Goal: Task Accomplishment & Management: Manage account settings

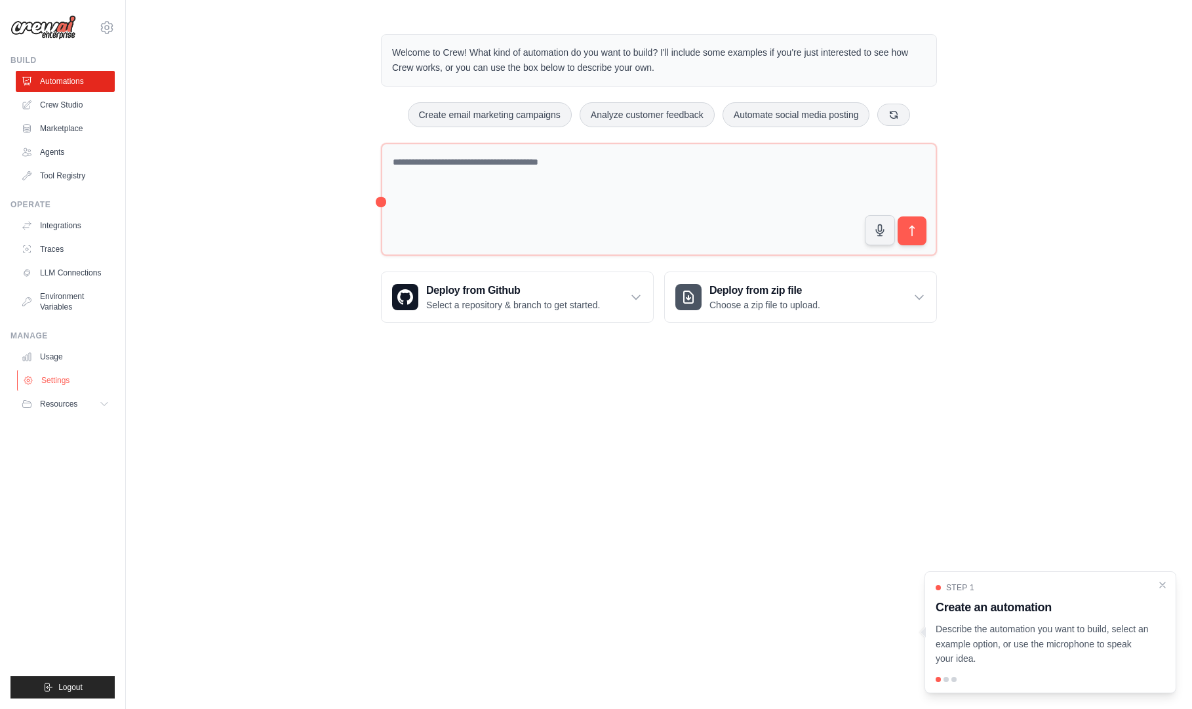
click at [72, 375] on link "Settings" at bounding box center [66, 380] width 99 height 21
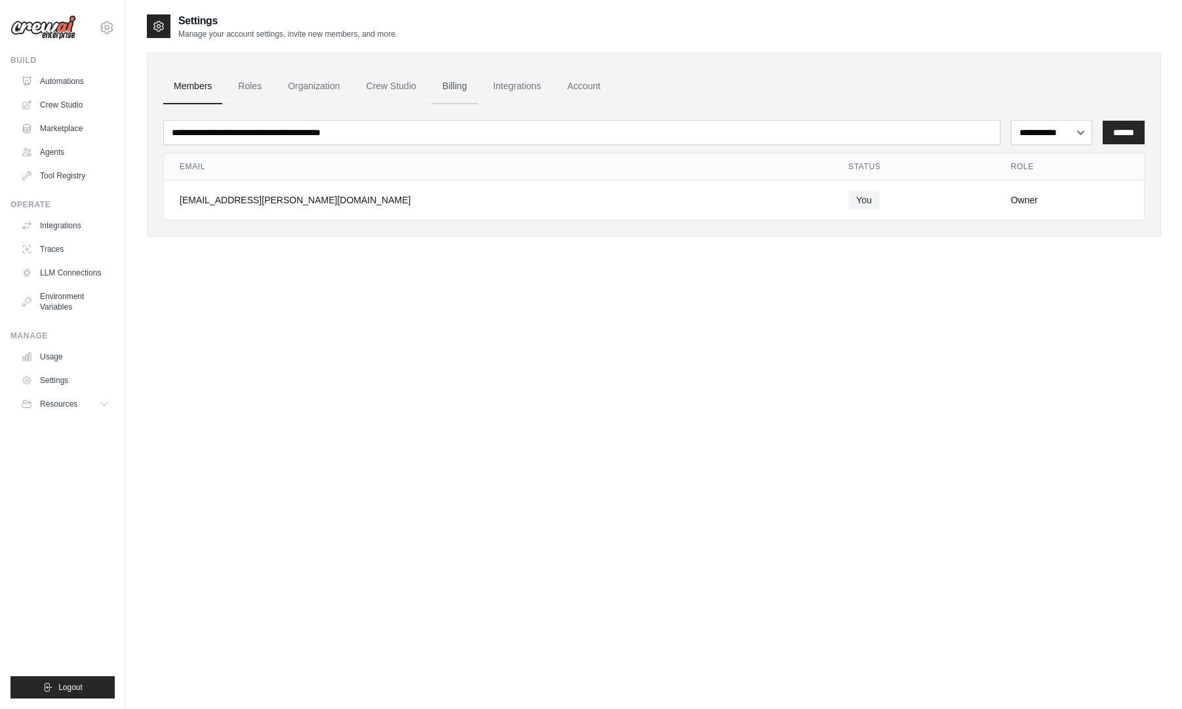
click at [452, 90] on link "Billing" at bounding box center [454, 86] width 45 height 35
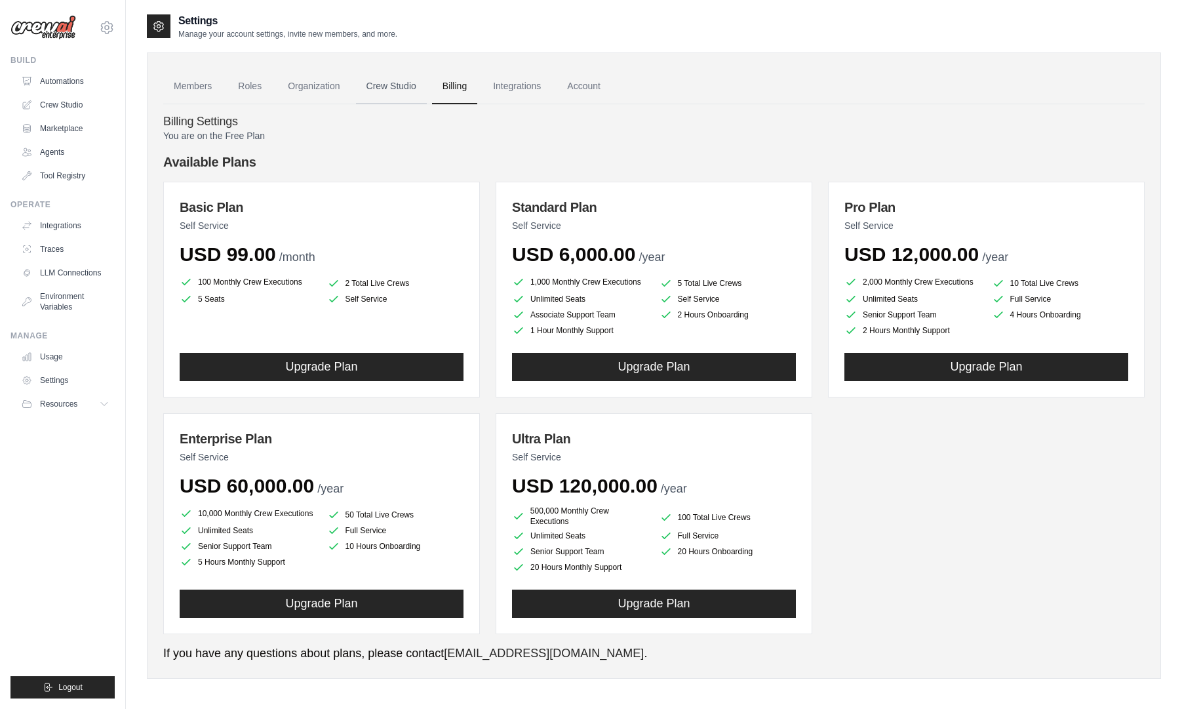
click at [403, 89] on link "Crew Studio" at bounding box center [391, 86] width 71 height 35
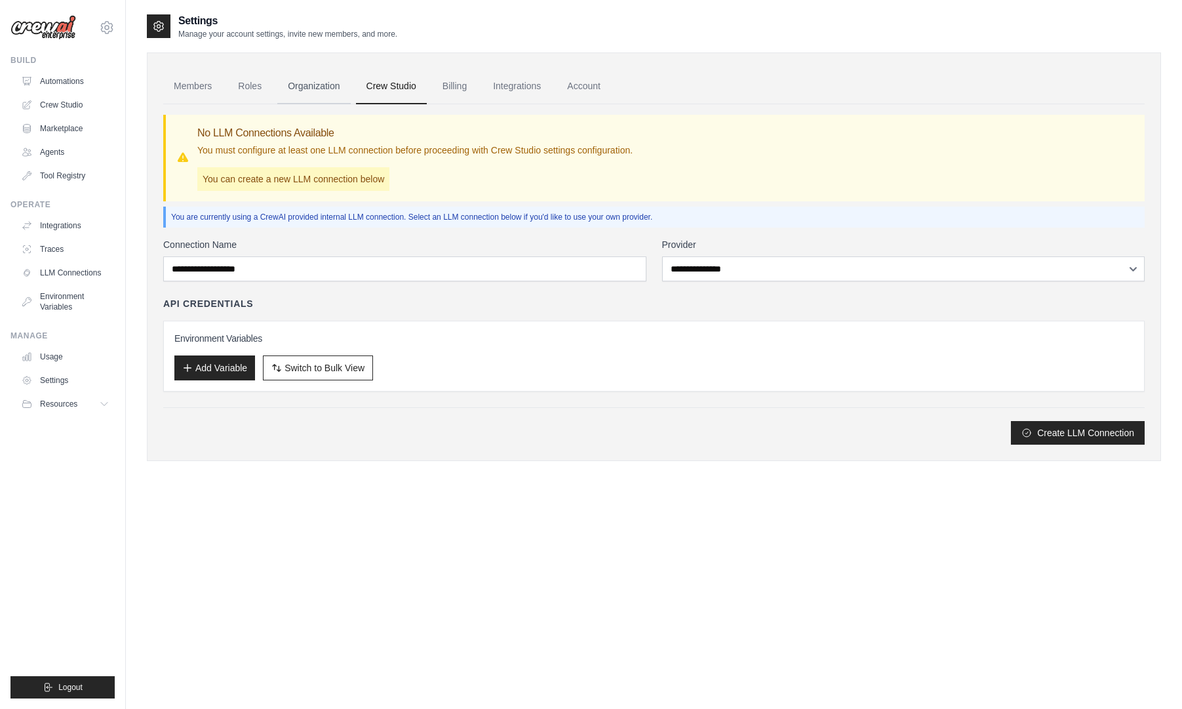
click at [339, 85] on link "Organization" at bounding box center [313, 86] width 73 height 35
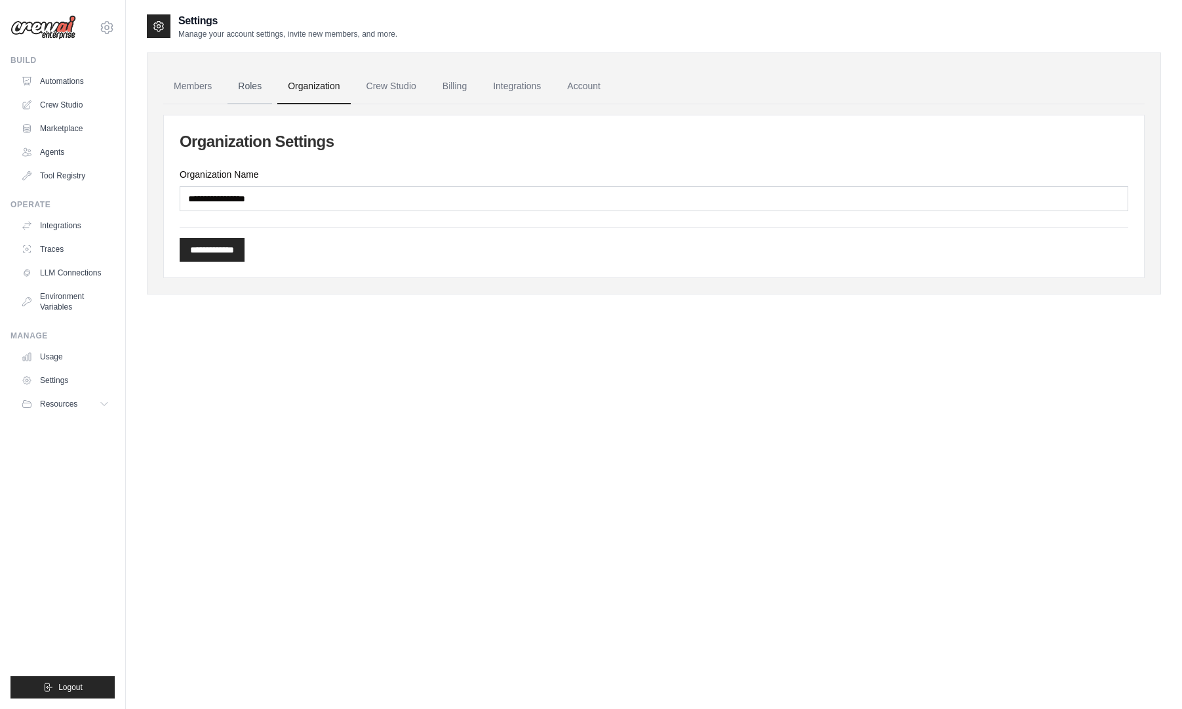
click at [261, 85] on link "Roles" at bounding box center [249, 86] width 45 height 35
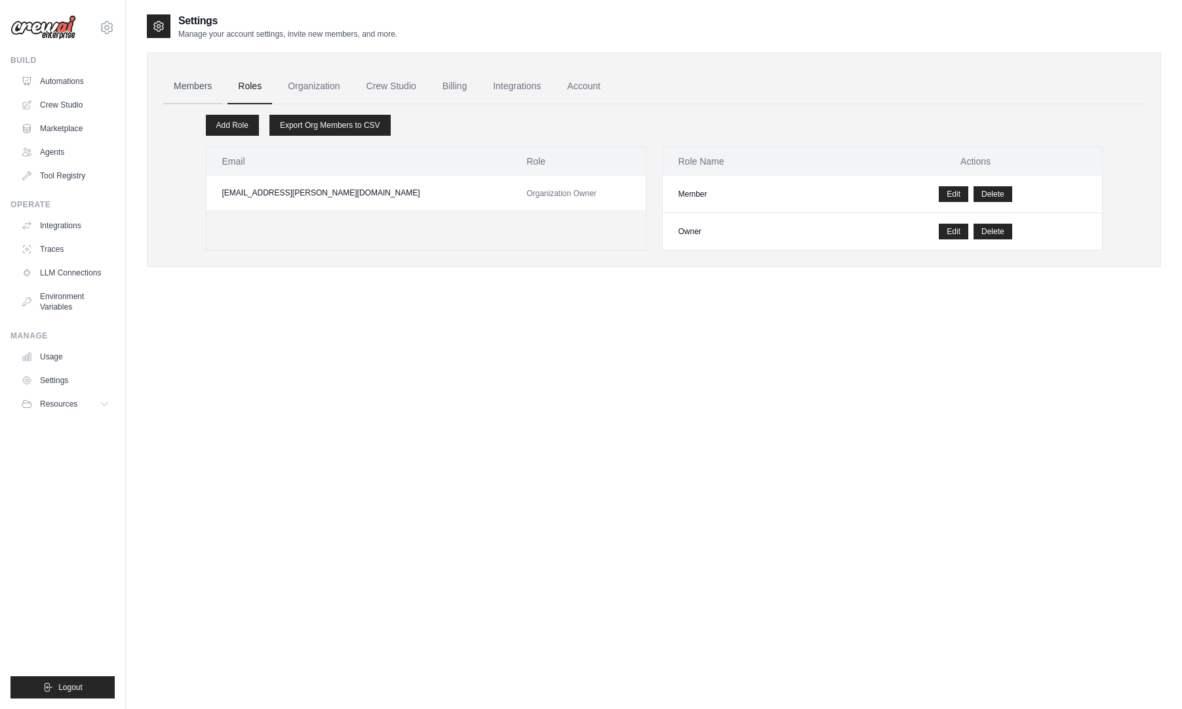
click at [190, 82] on link "Members" at bounding box center [192, 86] width 59 height 35
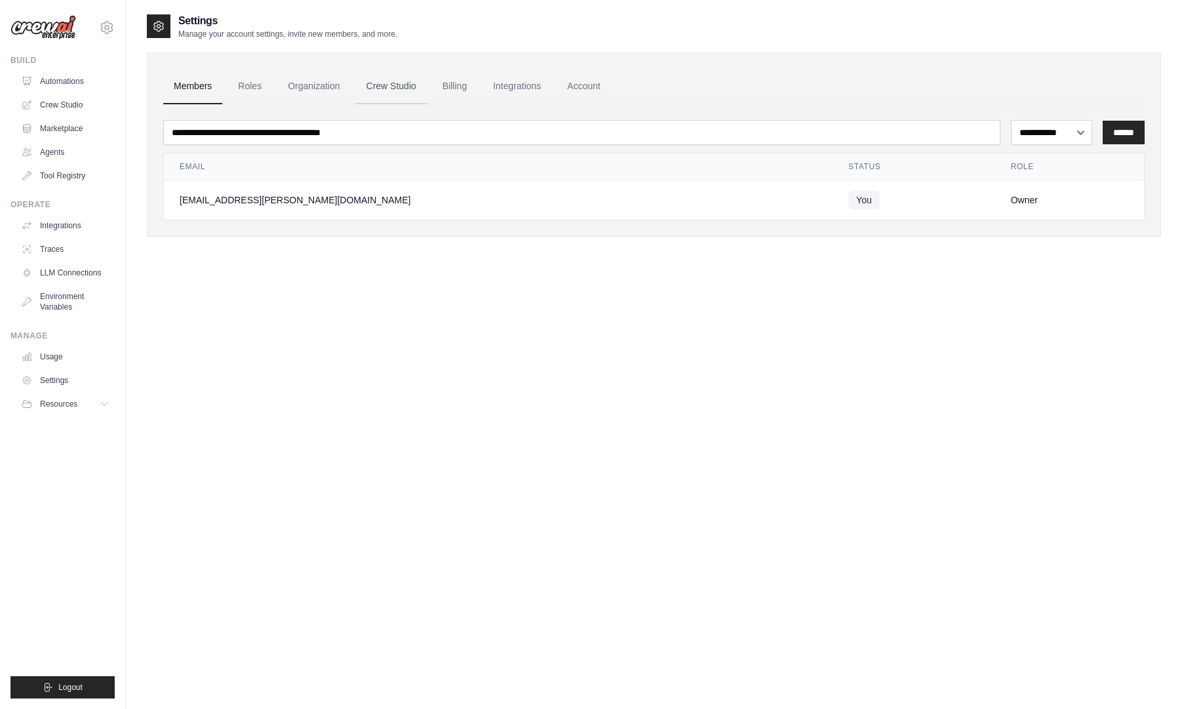
click at [399, 83] on link "Crew Studio" at bounding box center [391, 86] width 71 height 35
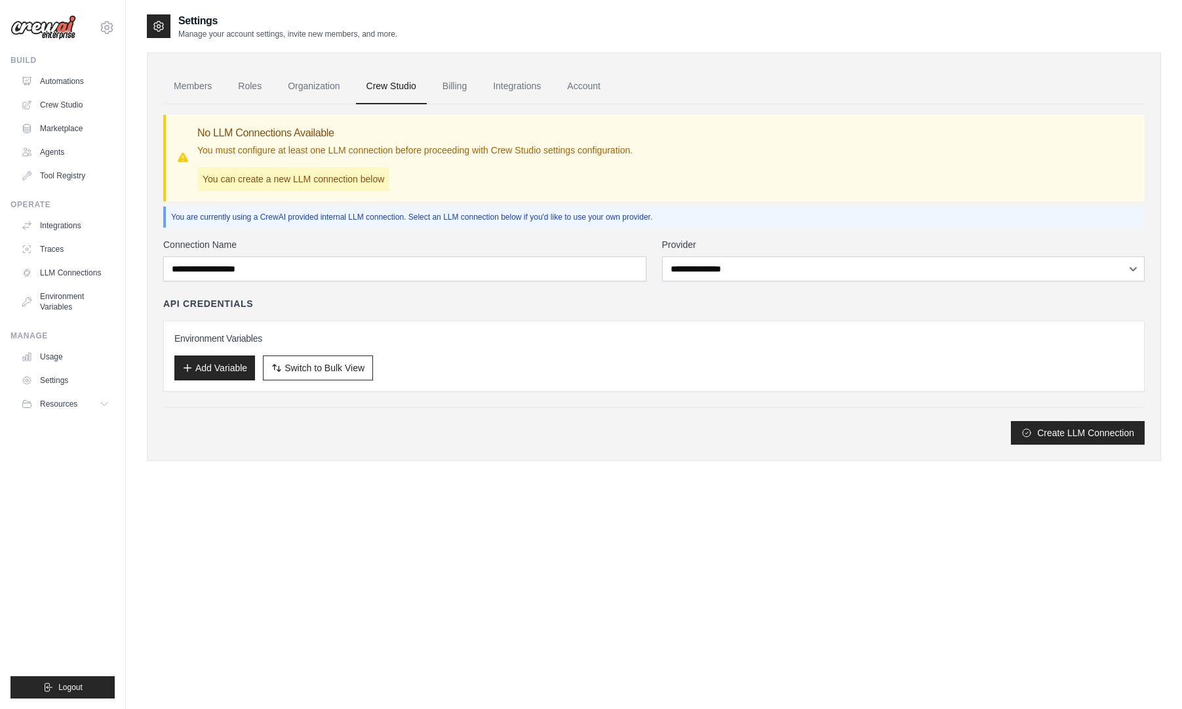
click at [475, 84] on link "Billing" at bounding box center [454, 86] width 45 height 35
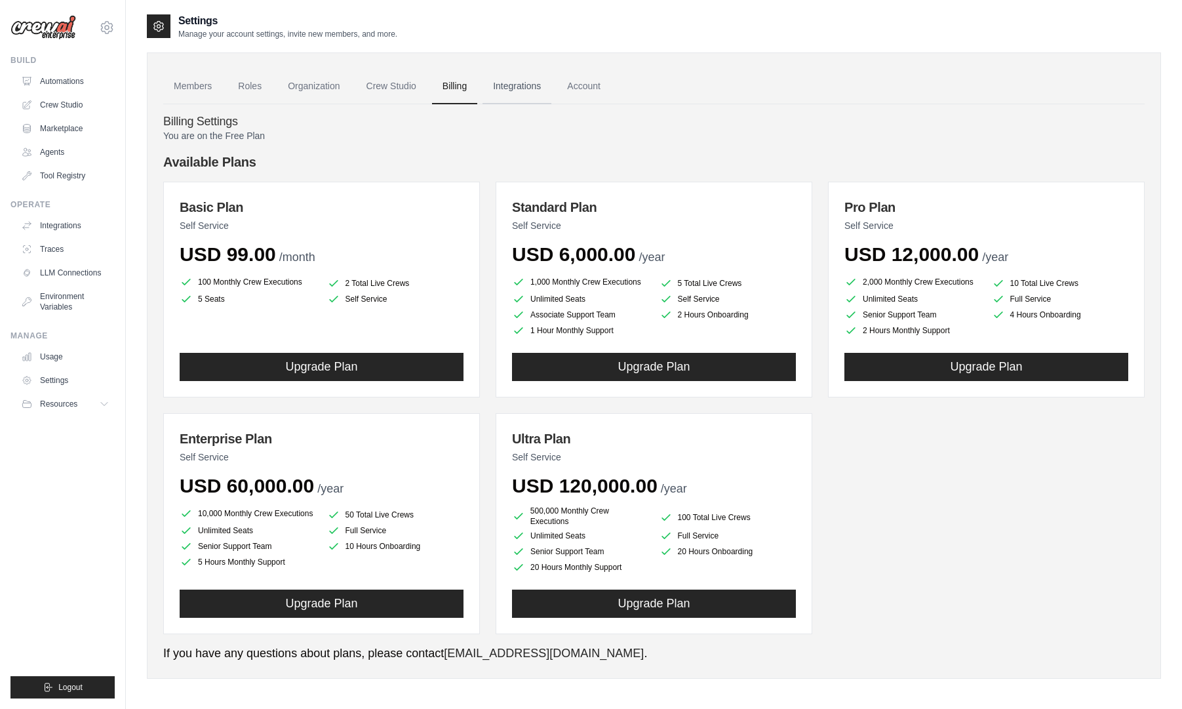
click at [526, 87] on link "Integrations" at bounding box center [517, 86] width 69 height 35
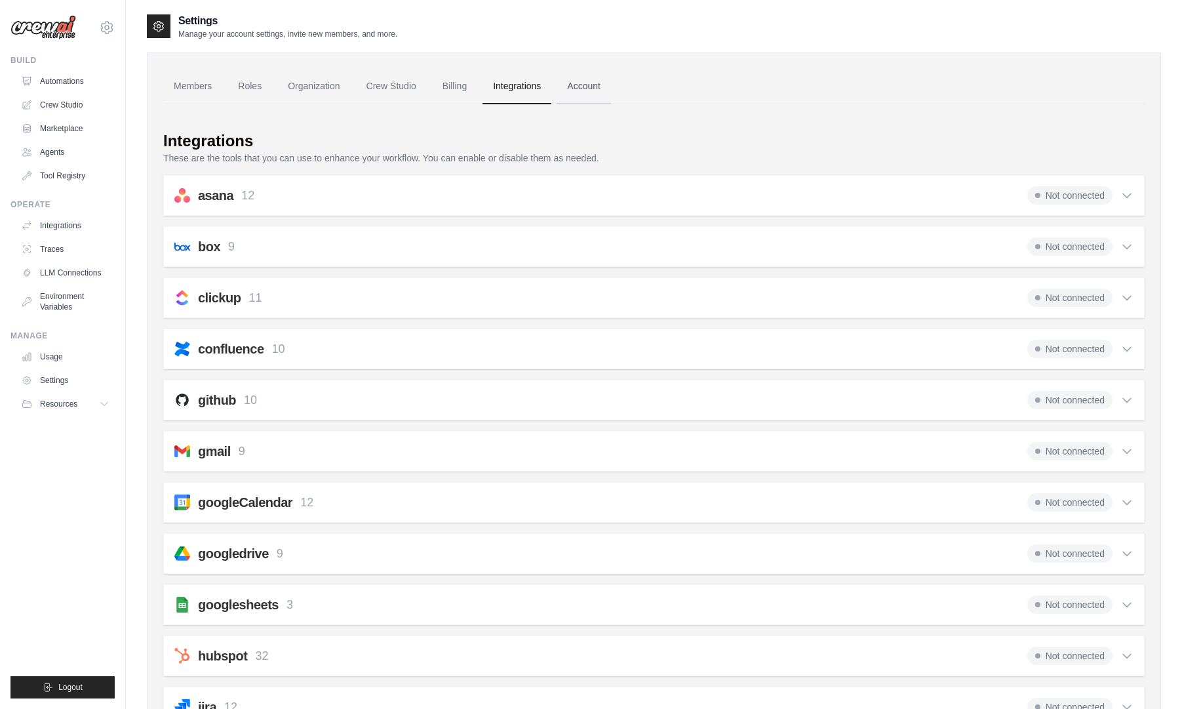
click at [592, 90] on link "Account" at bounding box center [584, 86] width 54 height 35
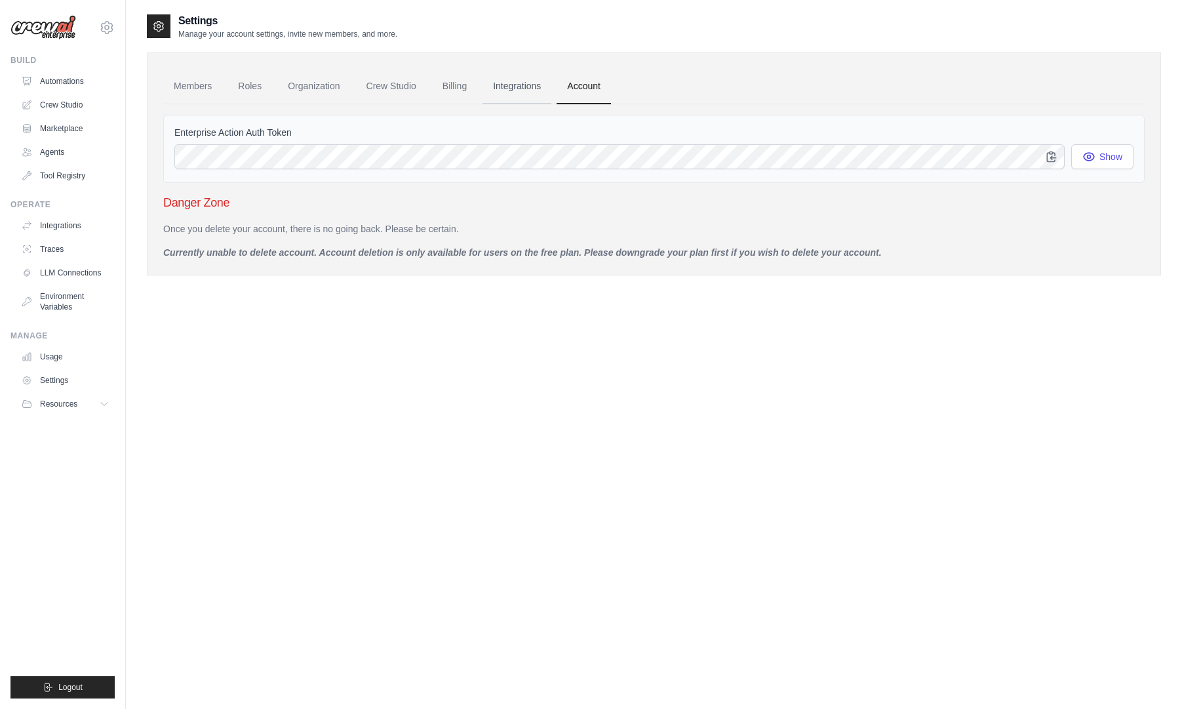
click at [551, 89] on link "Integrations" at bounding box center [517, 86] width 69 height 35
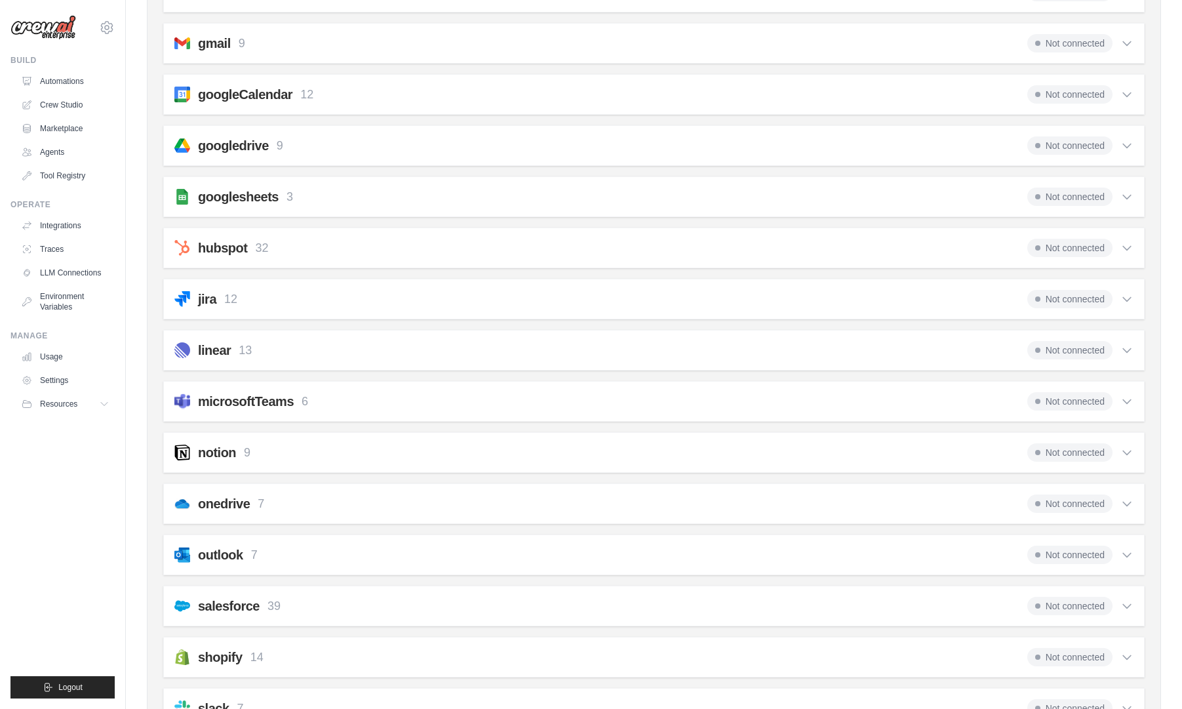
scroll to position [405, 0]
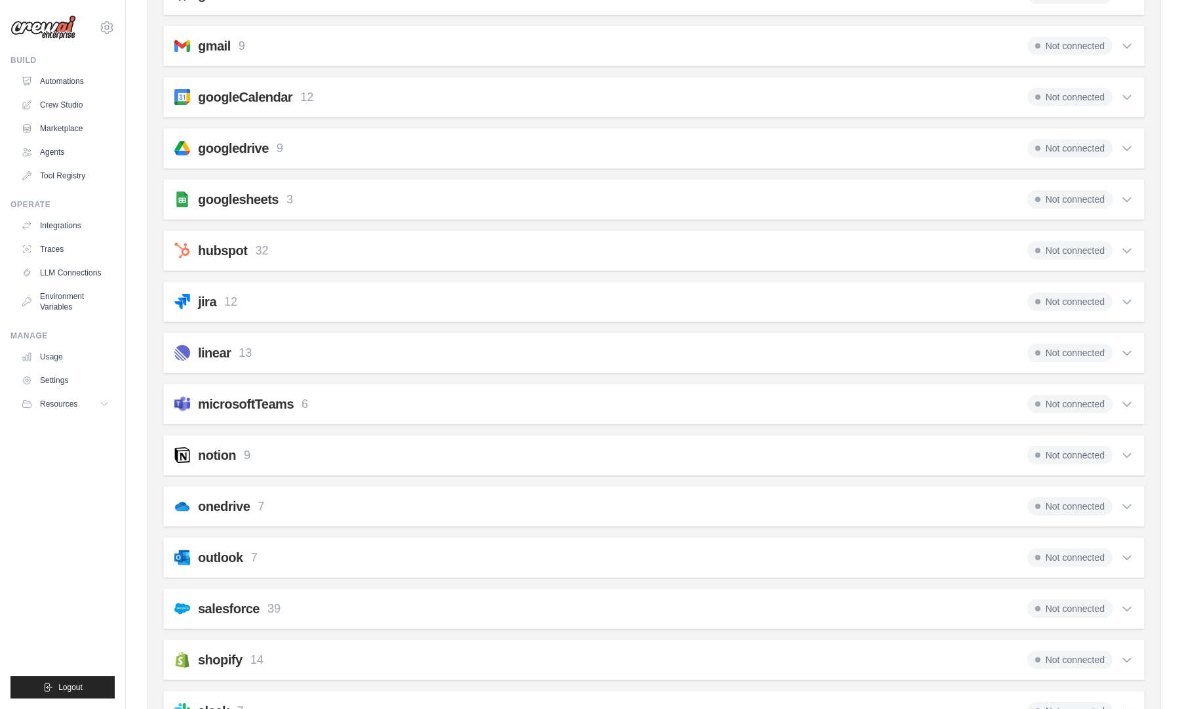
click at [343, 452] on div "notion 9 Not connected" at bounding box center [653, 455] width 959 height 18
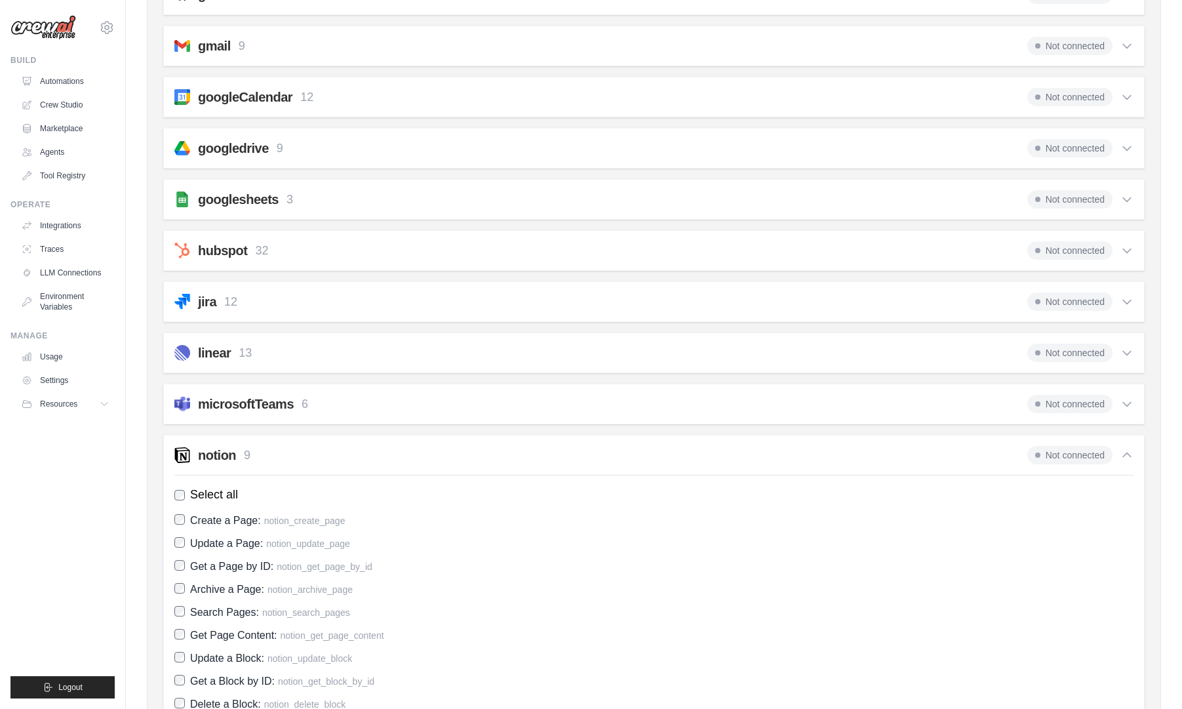
click at [343, 450] on div "notion 9 Not connected" at bounding box center [653, 455] width 959 height 18
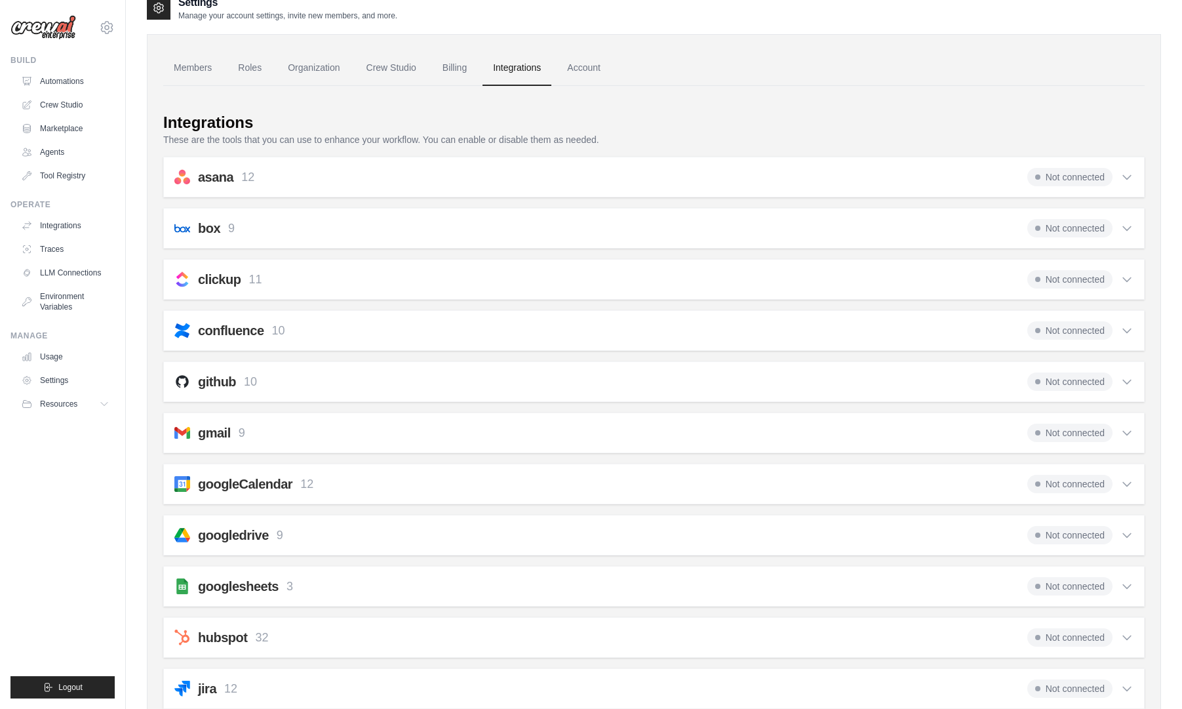
scroll to position [0, 0]
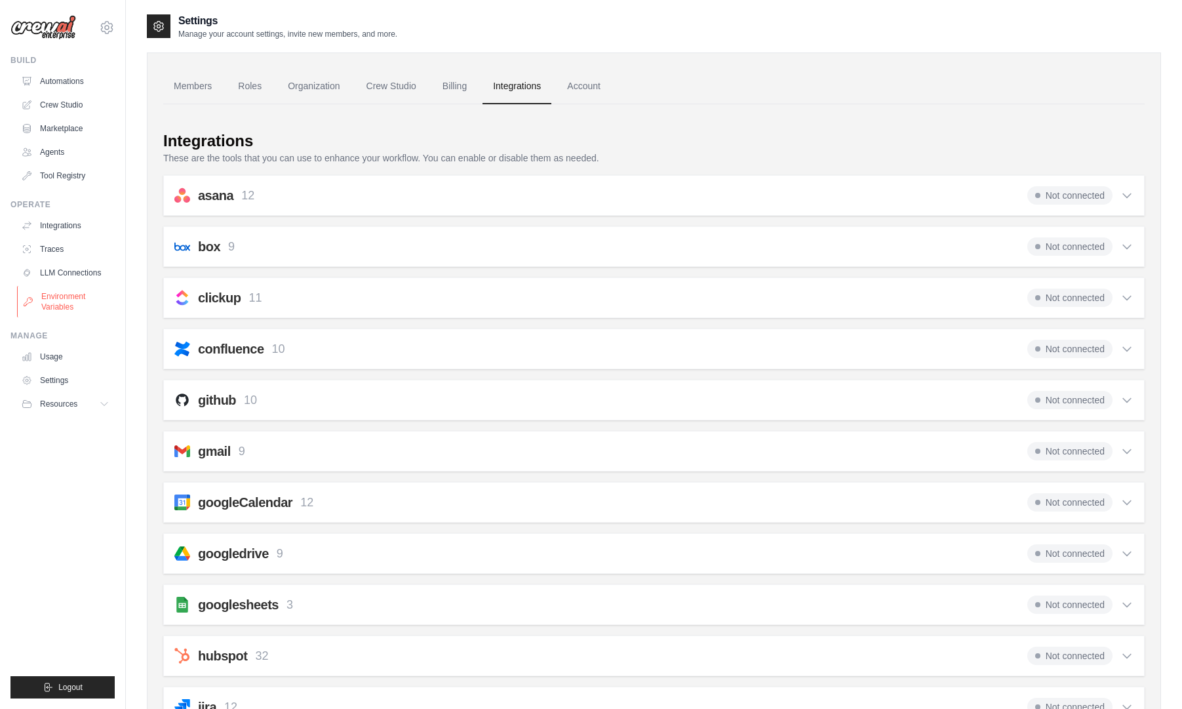
click at [75, 301] on link "Environment Variables" at bounding box center [66, 301] width 99 height 31
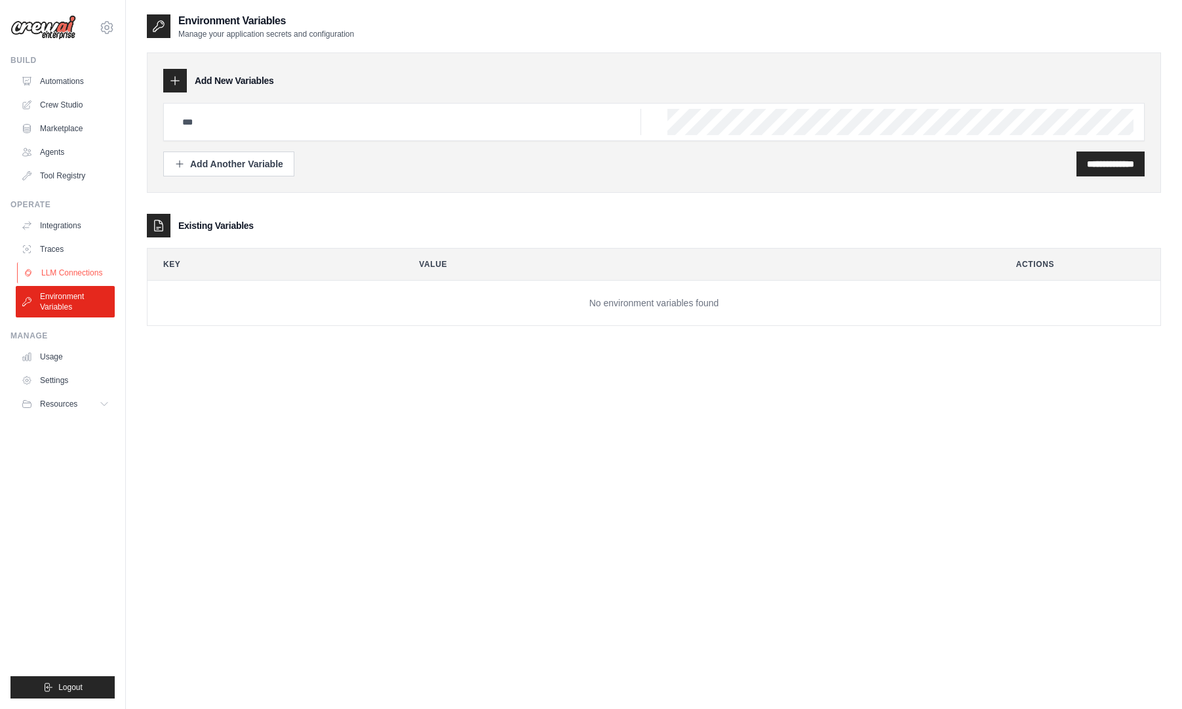
click at [72, 269] on link "LLM Connections" at bounding box center [66, 272] width 99 height 21
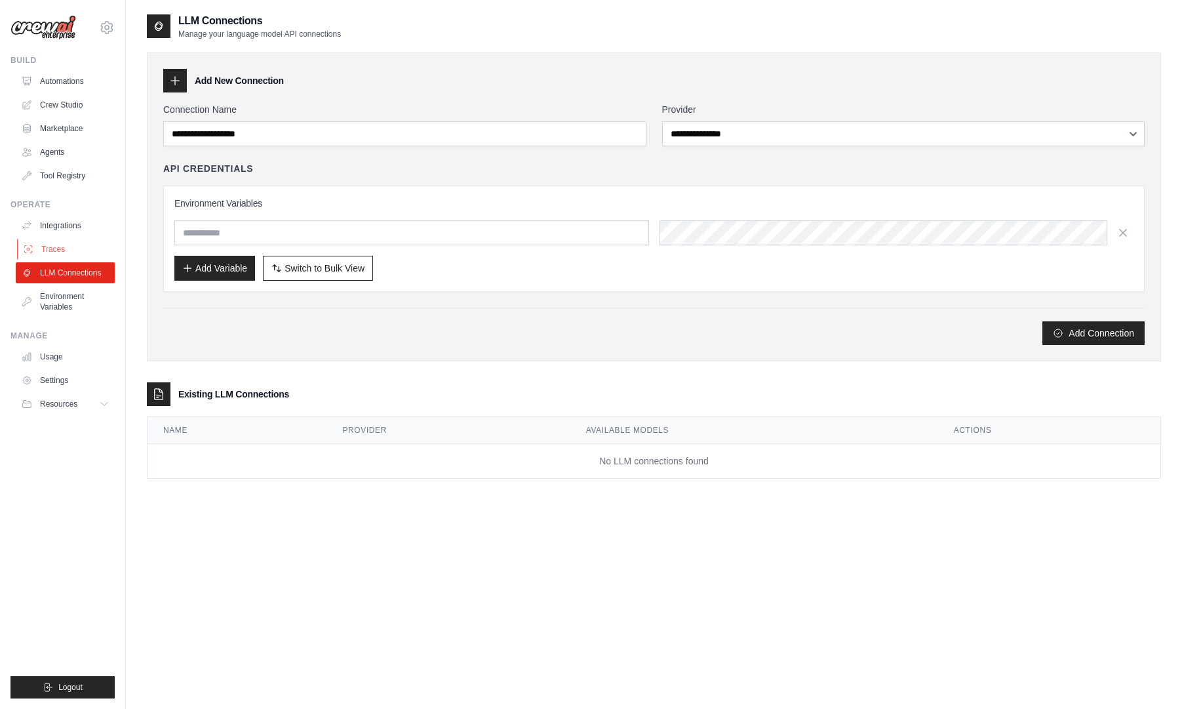
click at [61, 251] on link "Traces" at bounding box center [66, 249] width 99 height 21
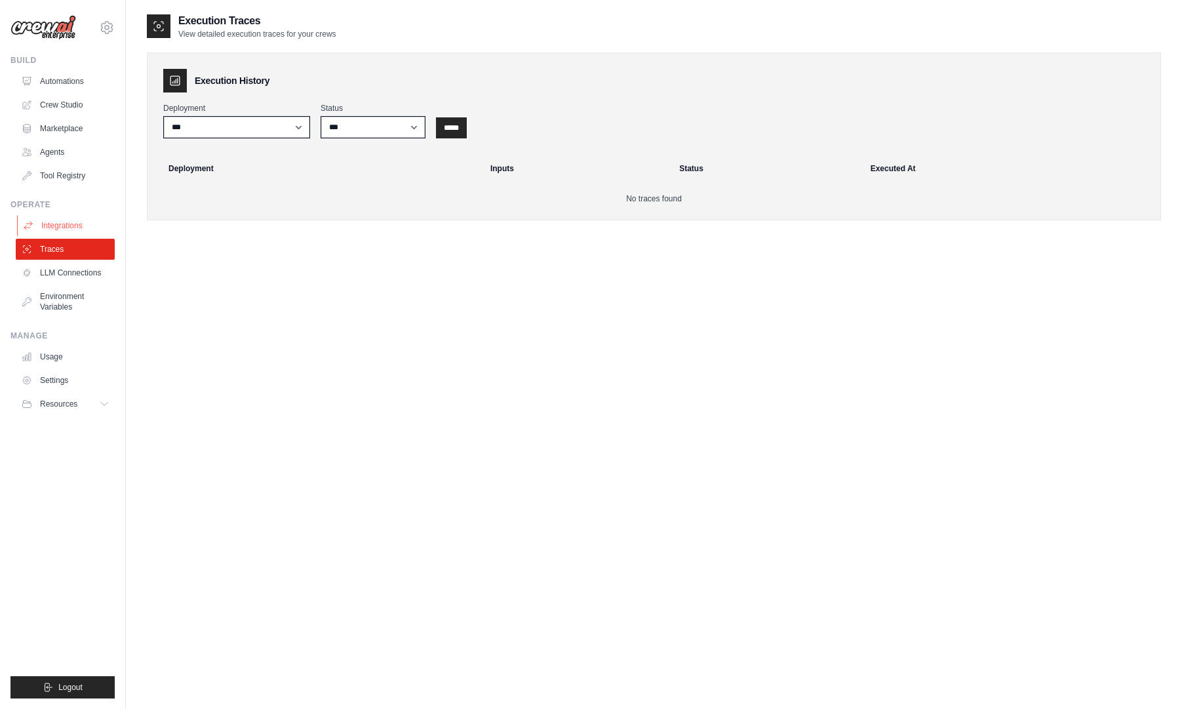
click at [61, 223] on link "Integrations" at bounding box center [66, 225] width 99 height 21
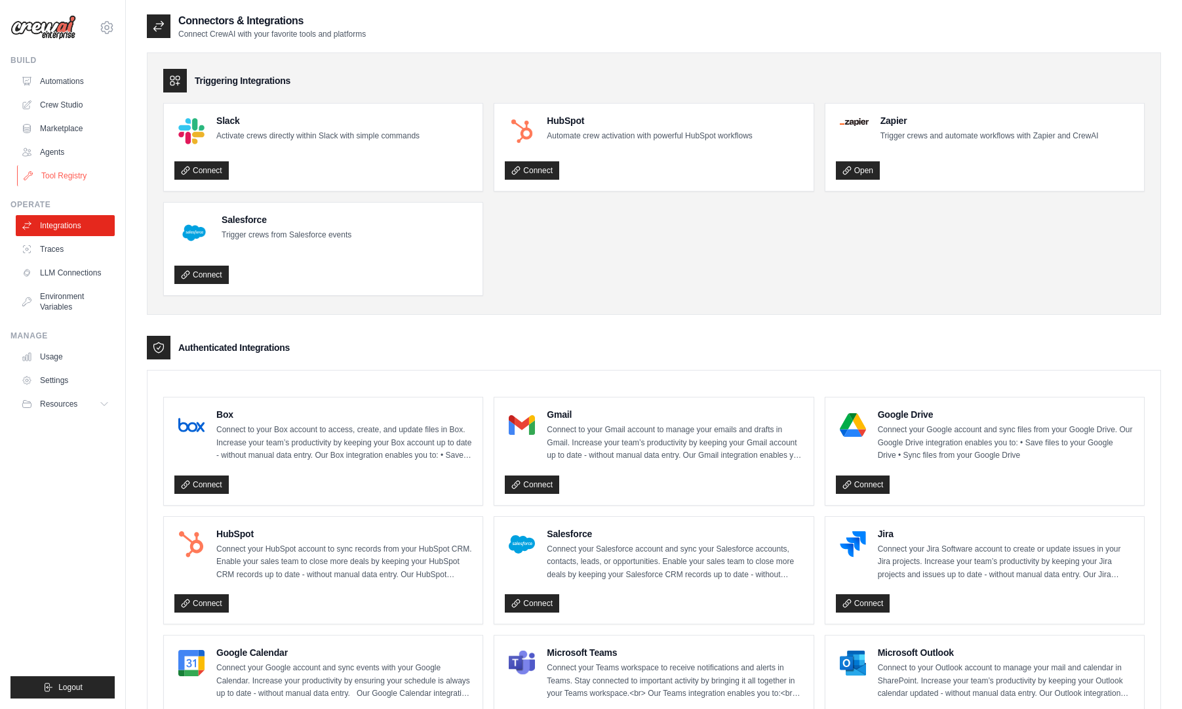
click at [64, 176] on link "Tool Registry" at bounding box center [66, 175] width 99 height 21
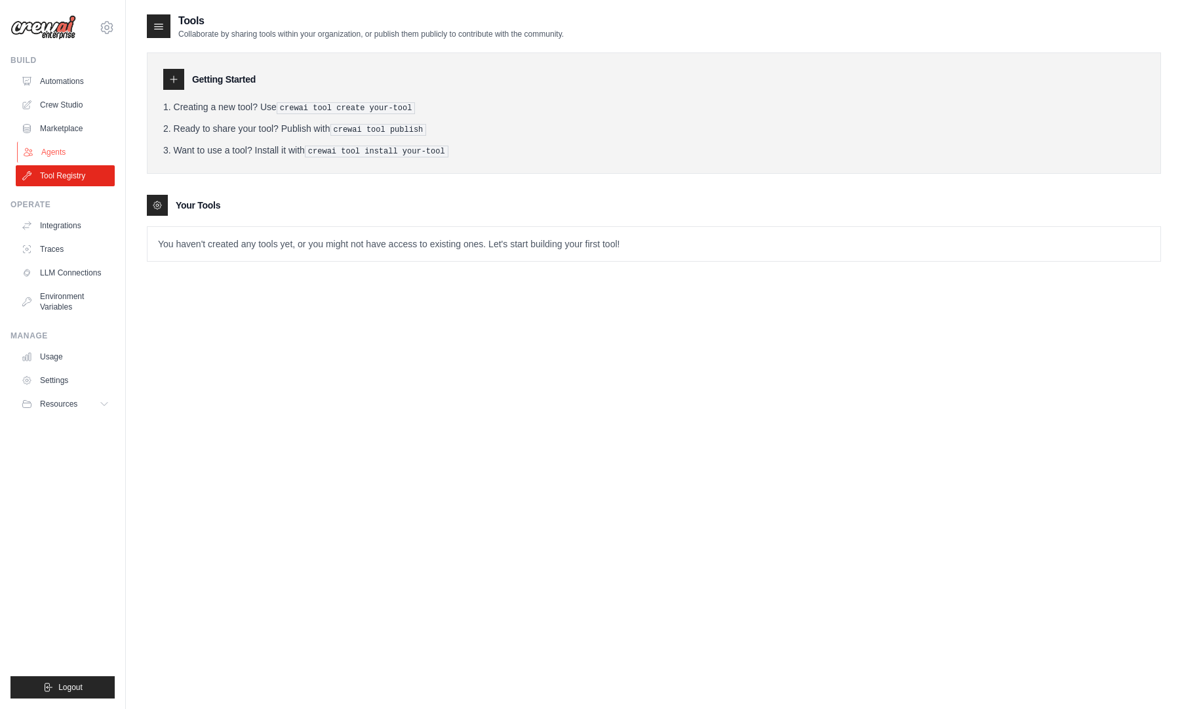
click at [62, 149] on link "Agents" at bounding box center [66, 152] width 99 height 21
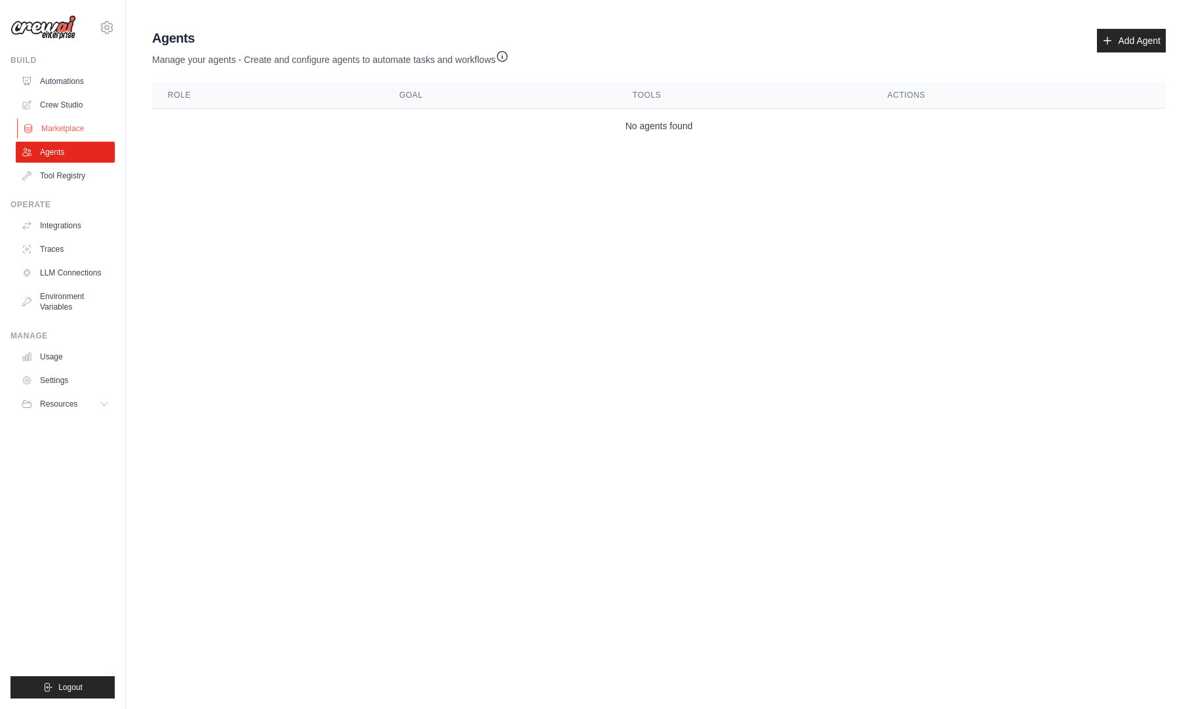
click at [77, 127] on link "Marketplace" at bounding box center [66, 128] width 99 height 21
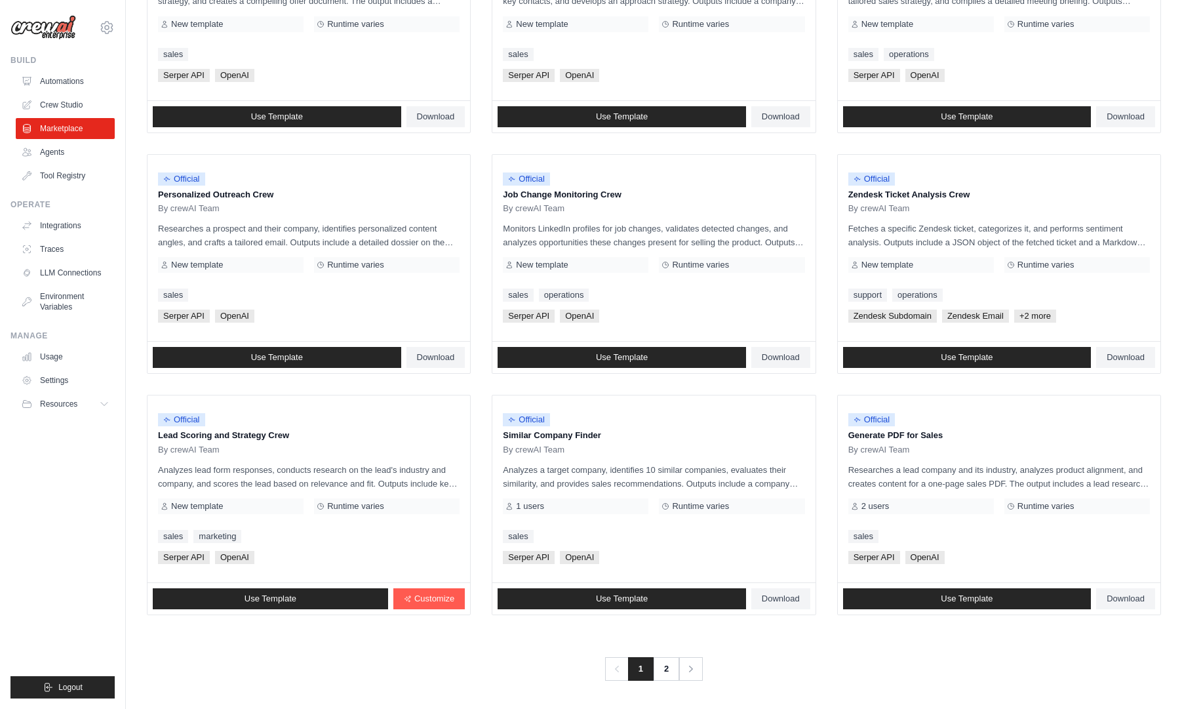
scroll to position [506, 0]
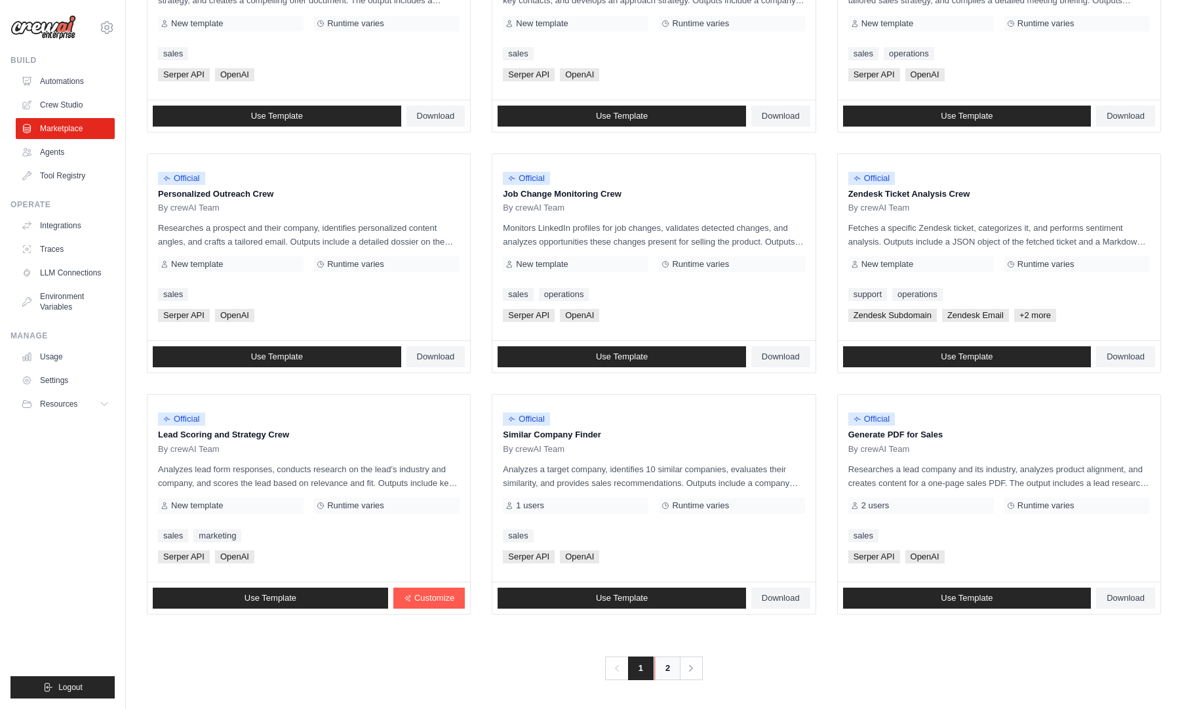
click at [668, 670] on link "2" at bounding box center [667, 668] width 26 height 24
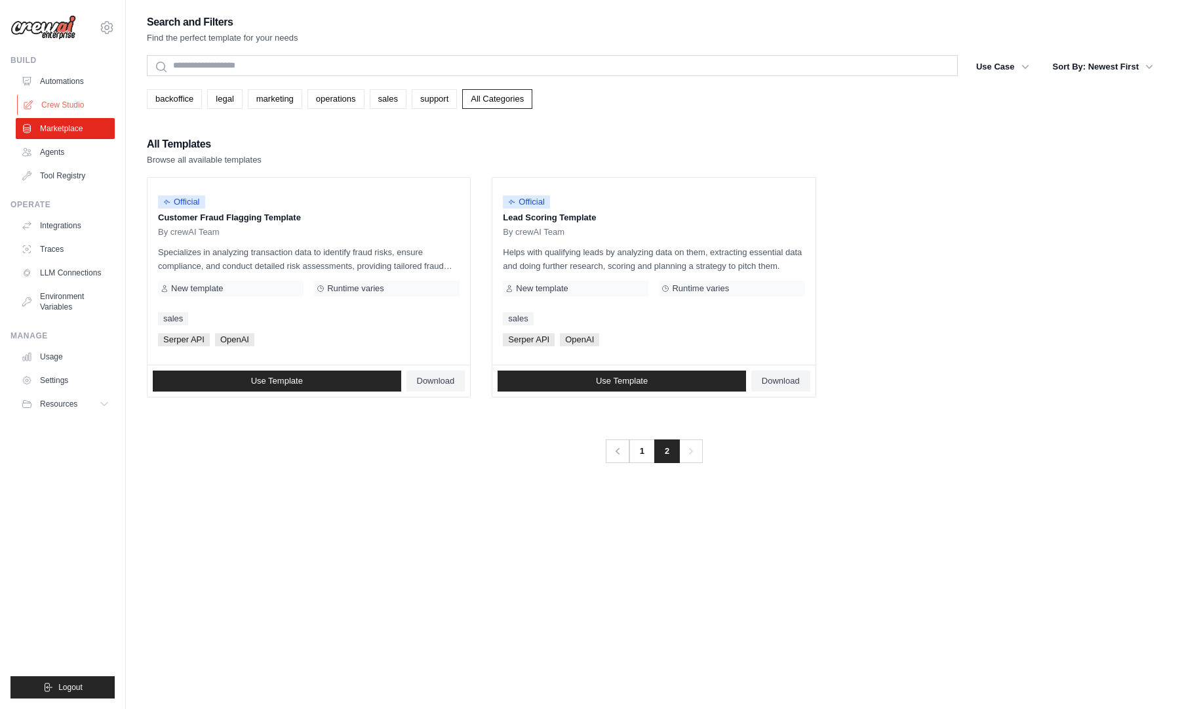
click at [83, 106] on link "Crew Studio" at bounding box center [66, 104] width 99 height 21
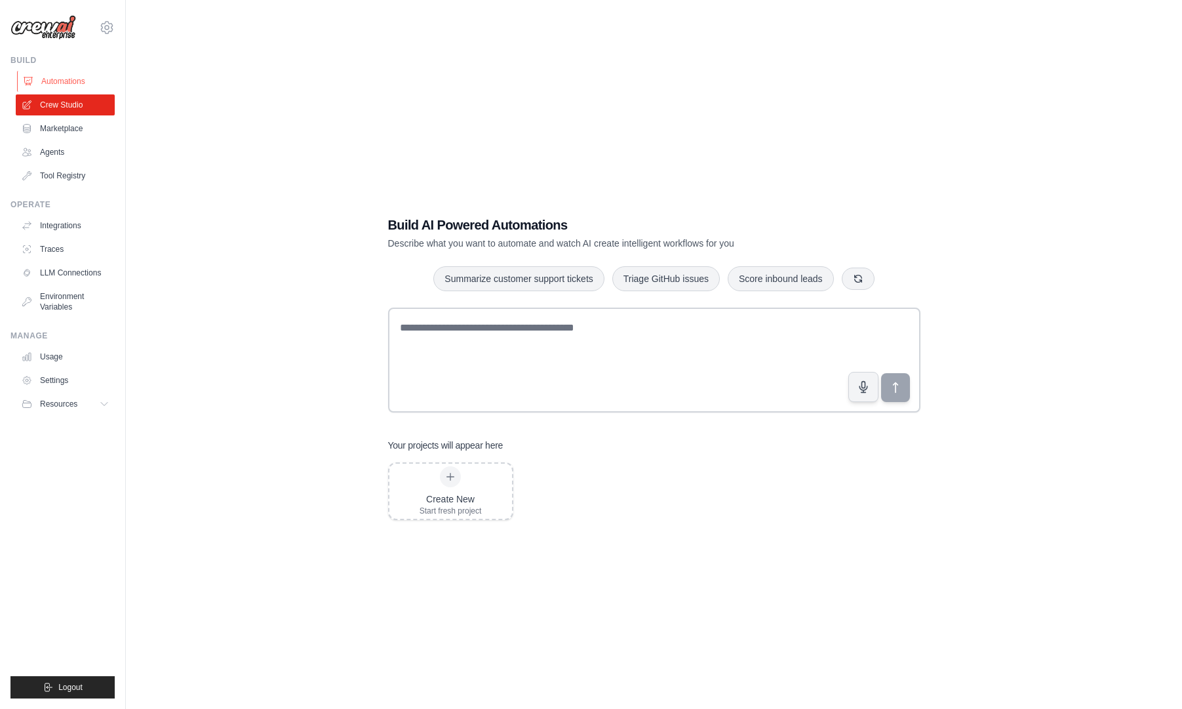
click at [70, 75] on link "Automations" at bounding box center [66, 81] width 99 height 21
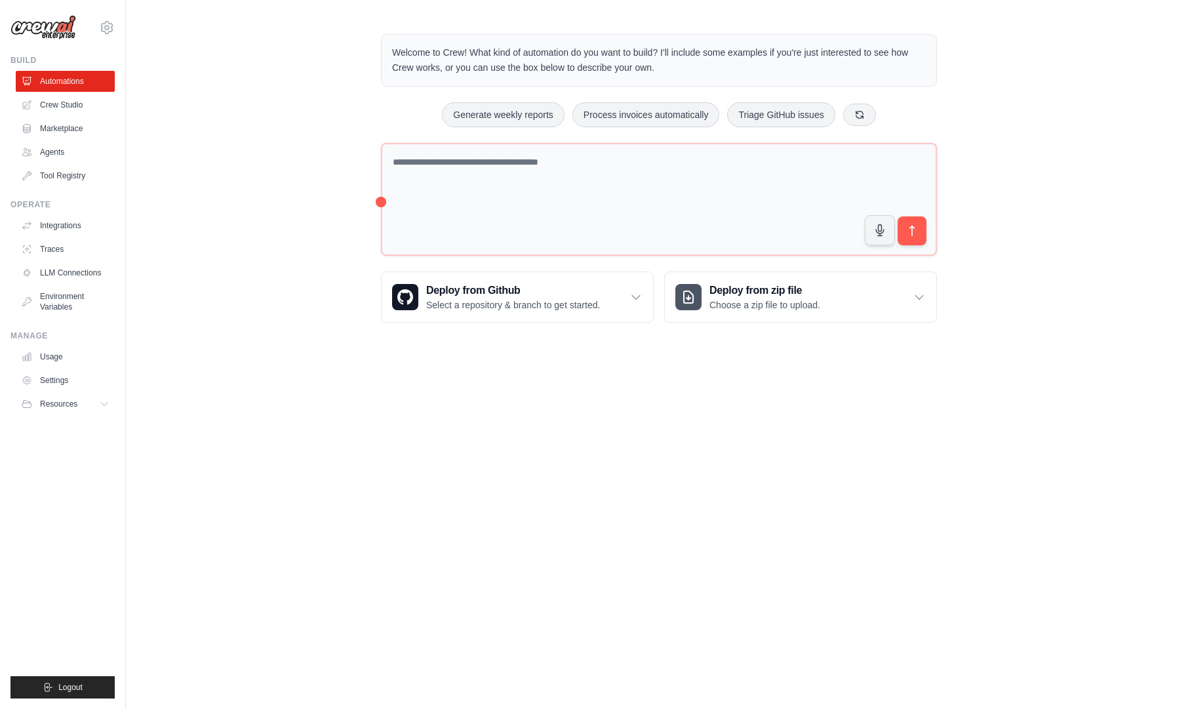
click at [536, 60] on p "Welcome to Crew! What kind of automation do you want to build? I'll include som…" at bounding box center [659, 60] width 534 height 30
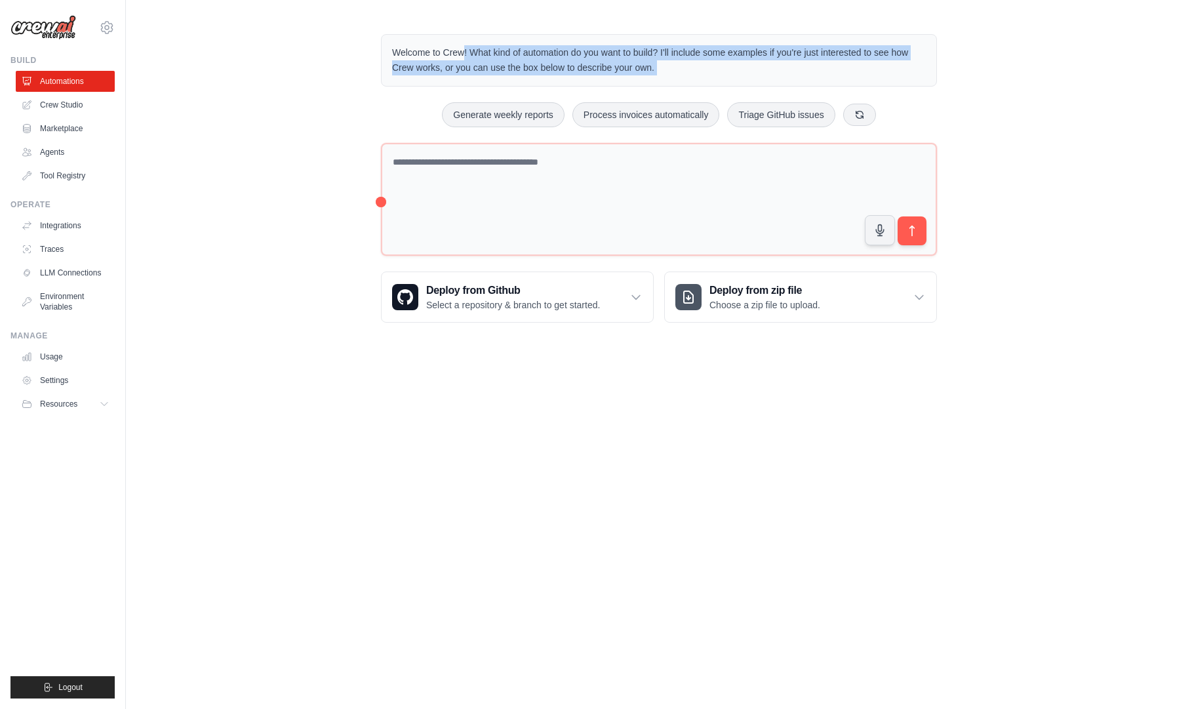
click at [536, 60] on p "Welcome to Crew! What kind of automation do you want to build? I'll include som…" at bounding box center [659, 60] width 534 height 30
click at [52, 220] on link "Integrations" at bounding box center [66, 225] width 99 height 21
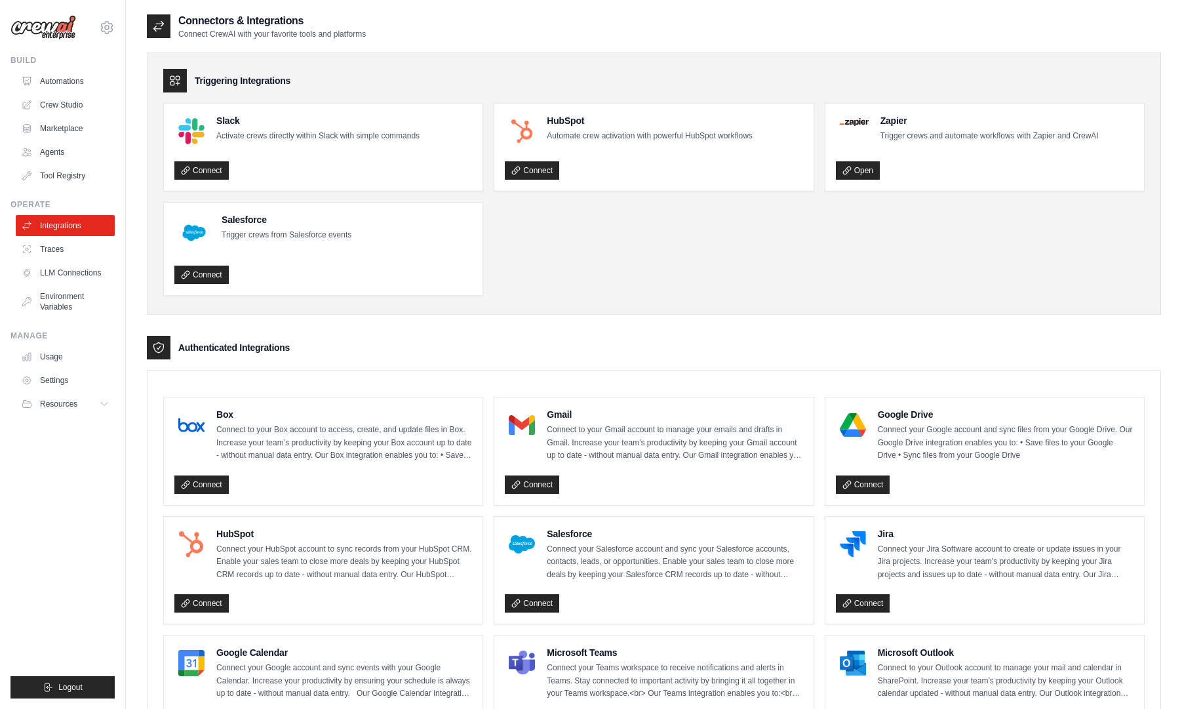
click at [56, 342] on div "Manage Usage Settings Resources Documentation GitHub Blog" at bounding box center [62, 372] width 104 height 84
click at [49, 368] on ul "Usage Settings Resources Documentation Blog" at bounding box center [65, 380] width 99 height 68
click at [49, 361] on link "Usage" at bounding box center [66, 356] width 99 height 21
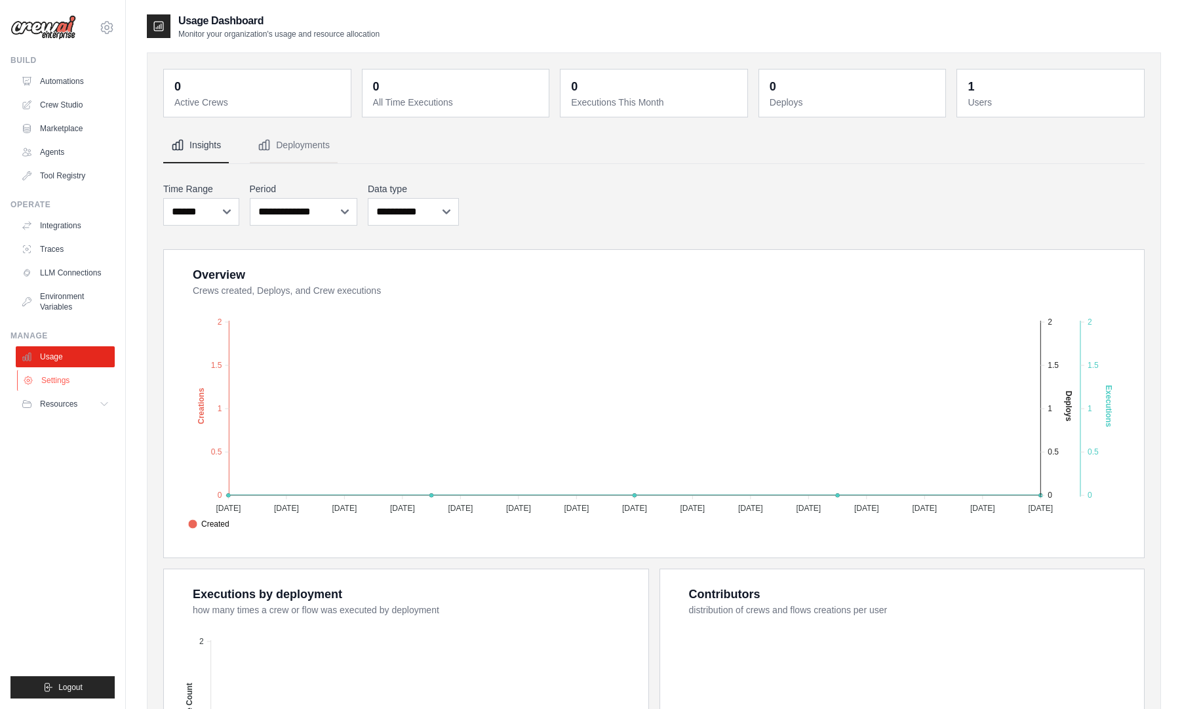
click at [50, 384] on link "Settings" at bounding box center [66, 380] width 99 height 21
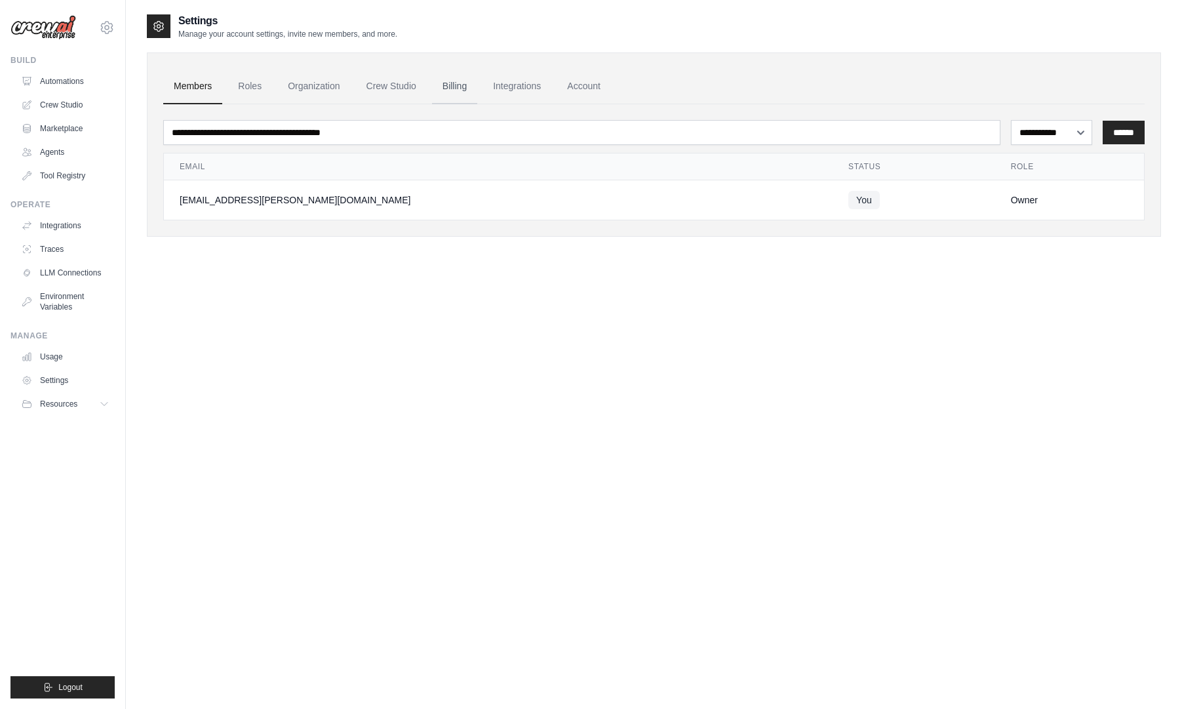
click at [449, 85] on link "Billing" at bounding box center [454, 86] width 45 height 35
